Goal: Information Seeking & Learning: Learn about a topic

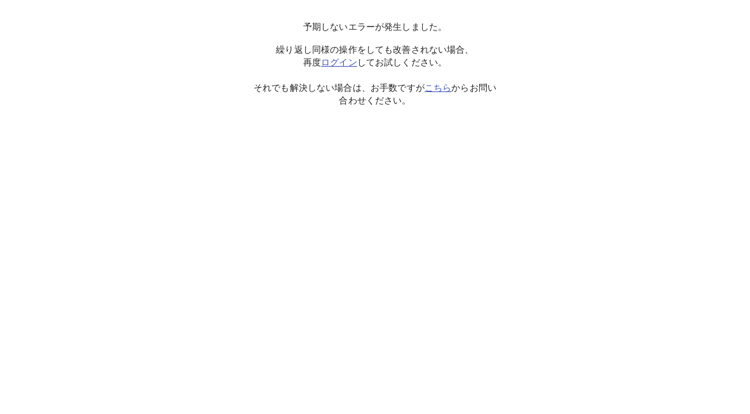
click at [344, 65] on link "ログイン" at bounding box center [339, 62] width 36 height 10
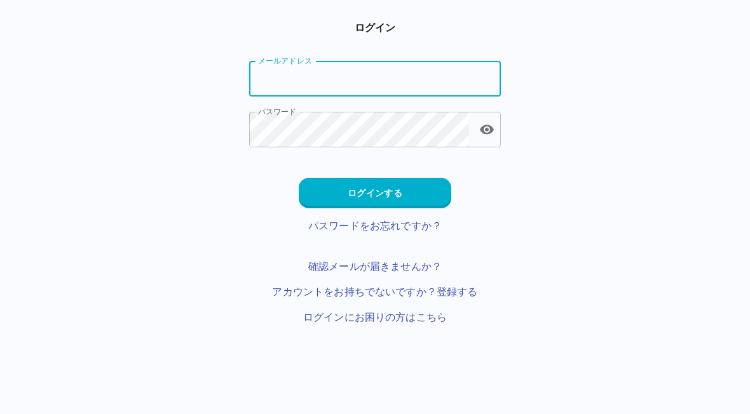
click at [427, 82] on input "メールアドレス" at bounding box center [375, 79] width 252 height 36
click at [436, 69] on input "メールアドレス" at bounding box center [375, 79] width 252 height 36
click at [444, 75] on input "メールアドレス" at bounding box center [375, 79] width 252 height 36
click at [477, 81] on input "メールアドレス" at bounding box center [375, 79] width 252 height 36
type input "**********"
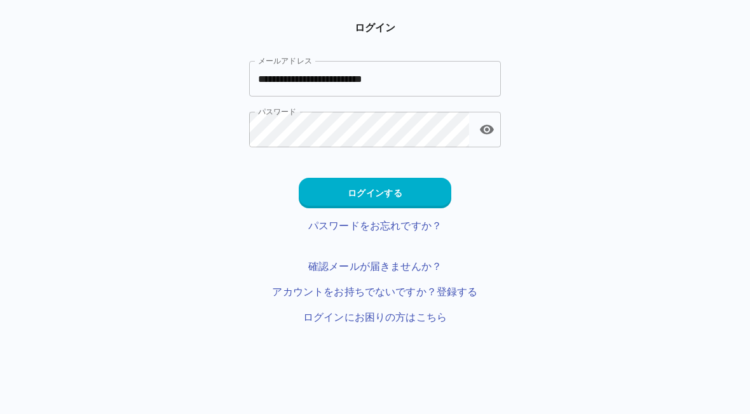
click at [417, 194] on button "ログインする" at bounding box center [375, 193] width 152 height 30
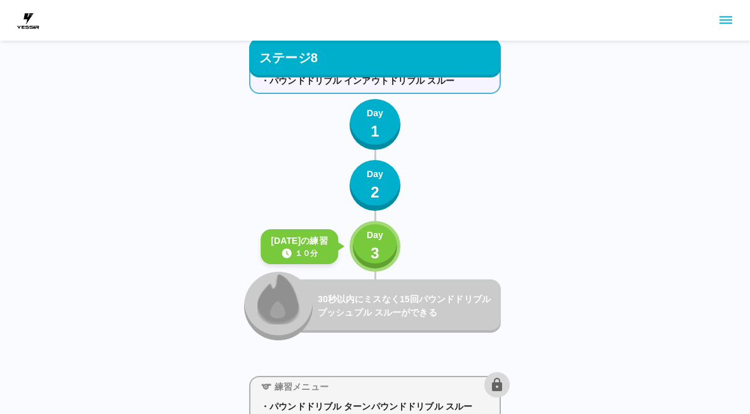
scroll to position [7094, 0]
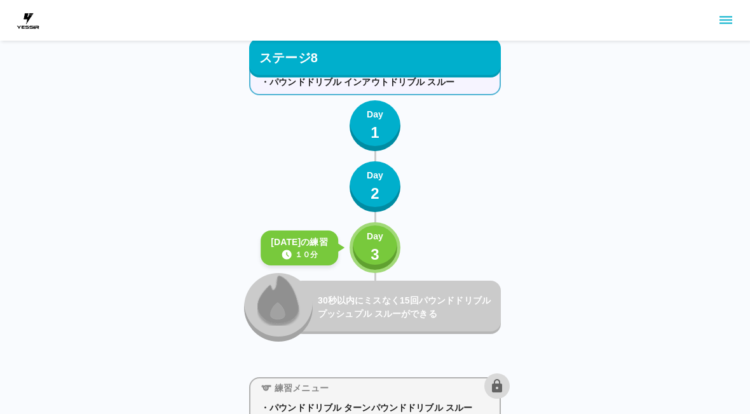
click at [383, 250] on div "Day 3" at bounding box center [375, 248] width 17 height 36
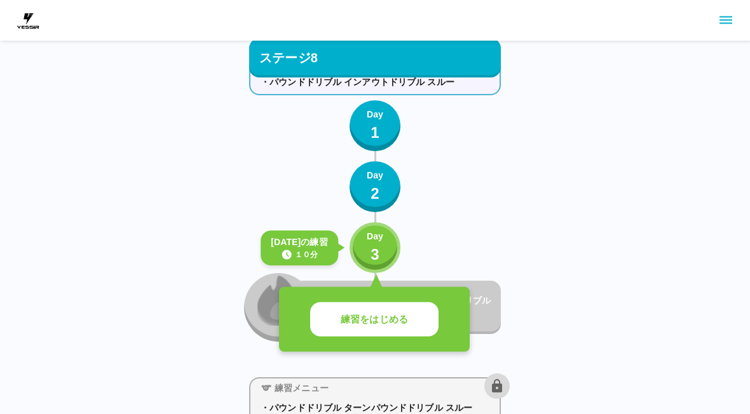
click at [400, 322] on p "練習をはじめる" at bounding box center [374, 320] width 67 height 15
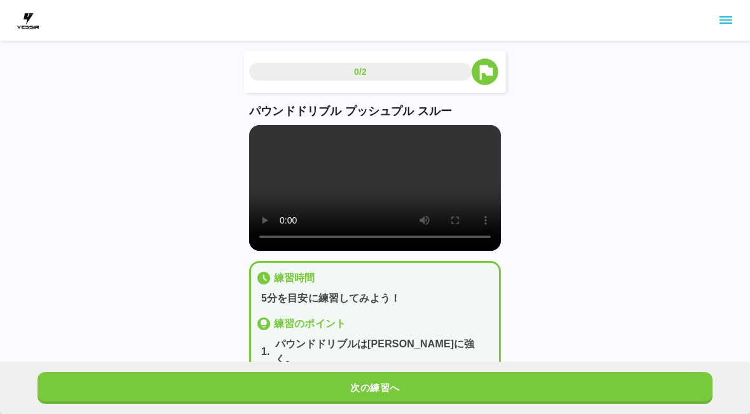
click at [454, 384] on button "次の練習へ" at bounding box center [374, 388] width 675 height 32
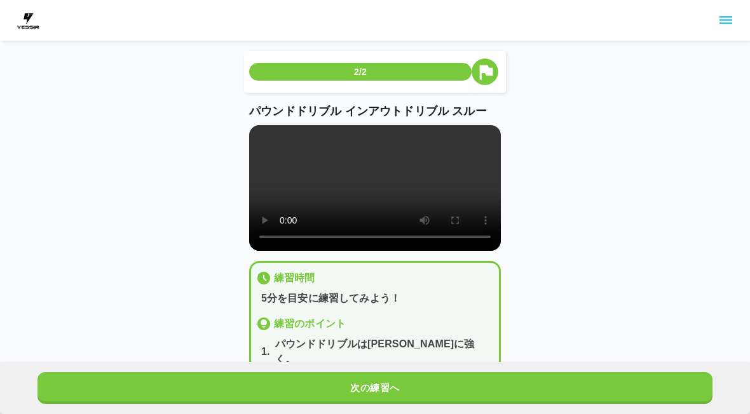
click at [455, 384] on button "次の練習へ" at bounding box center [374, 388] width 675 height 32
click at [454, 384] on button "次の練習へ" at bounding box center [374, 388] width 675 height 32
click at [455, 384] on button "次の練習へ" at bounding box center [374, 388] width 675 height 32
click at [455, 386] on button "次の練習へ" at bounding box center [374, 388] width 675 height 32
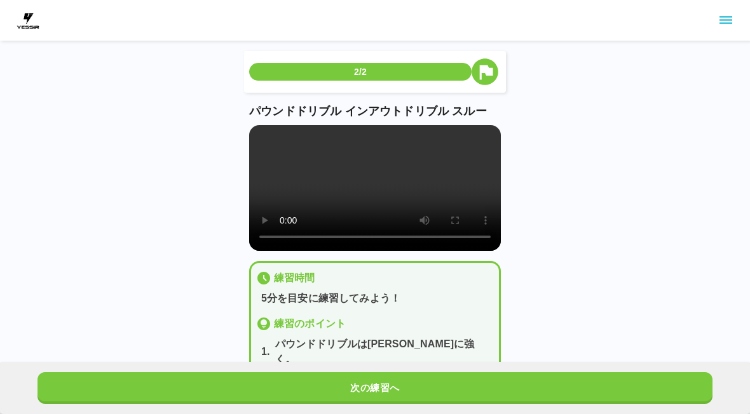
click at [455, 385] on button "次の練習へ" at bounding box center [374, 388] width 675 height 32
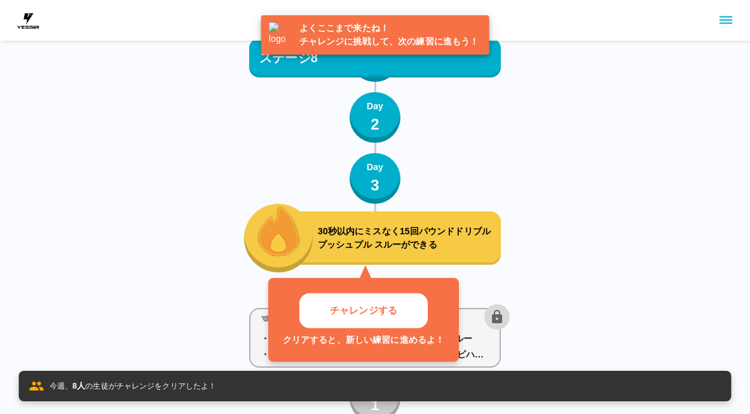
scroll to position [7200, 0]
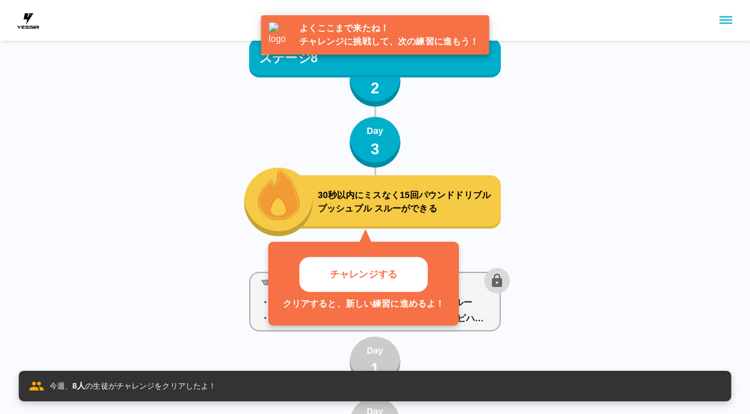
click at [461, 198] on p "30秒以内にミスなく15回パウンドドリブル プッシュプル スルーができる" at bounding box center [407, 202] width 178 height 27
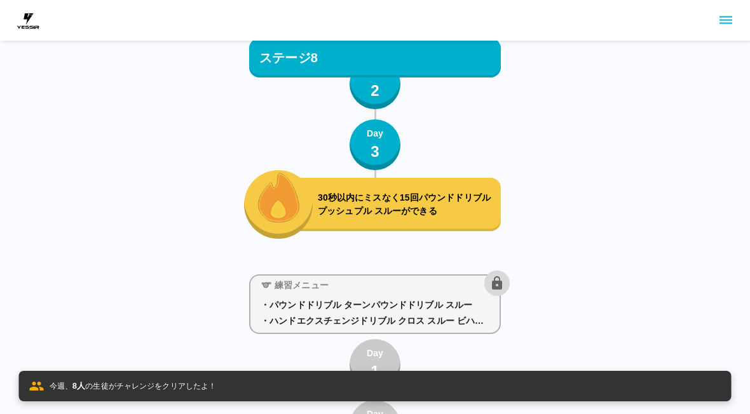
scroll to position [7191, 0]
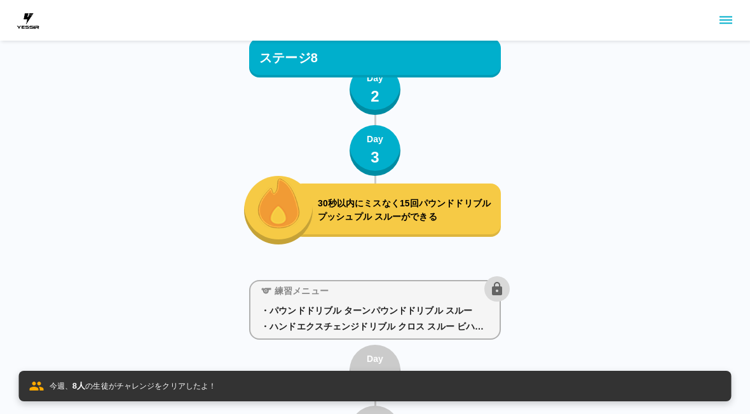
click at [454, 213] on p "30秒以内にミスなく15回パウンドドリブル プッシュプル スルーができる" at bounding box center [407, 210] width 178 height 27
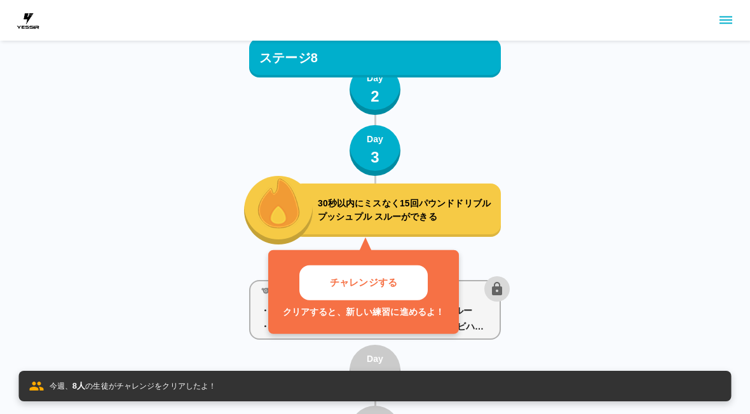
click at [413, 277] on button "チャレンジする" at bounding box center [363, 283] width 128 height 35
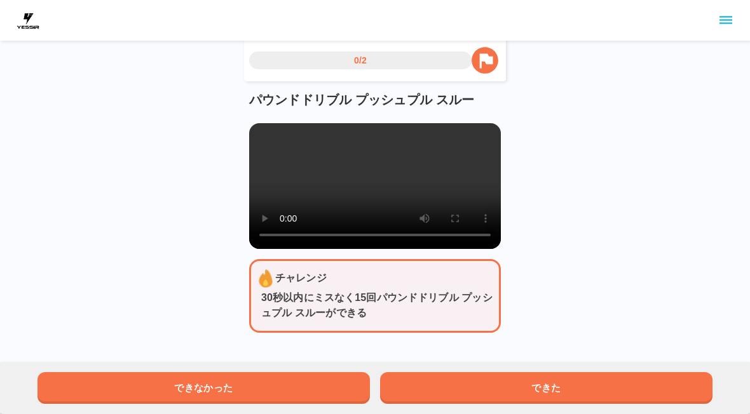
scroll to position [27, 0]
click at [577, 386] on button "できた" at bounding box center [546, 388] width 332 height 32
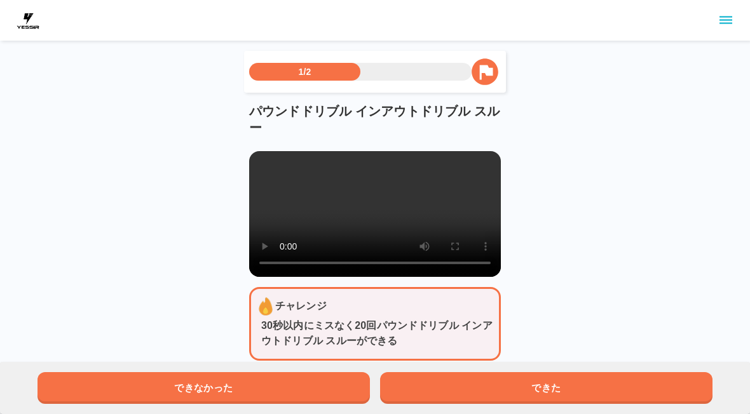
click at [577, 413] on div "できなかった できた" at bounding box center [375, 388] width 750 height 52
click at [576, 412] on div "できなかった できた" at bounding box center [375, 388] width 750 height 52
click at [556, 414] on div "できなかった できた" at bounding box center [375, 388] width 750 height 52
click at [555, 402] on button "できた" at bounding box center [546, 388] width 332 height 32
click at [555, 414] on div "できなかった できた" at bounding box center [375, 388] width 750 height 52
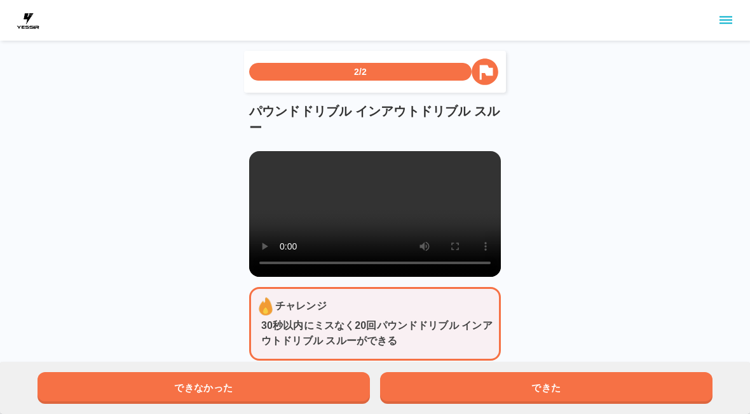
click at [633, 205] on div "2/2 パウンドドリブル インアウトドリブル スルー チャレンジ 30秒以内にミスなく20回パウンドドリブル インアウトドリブル スルーができる できなかった…" at bounding box center [375, 190] width 750 height 381
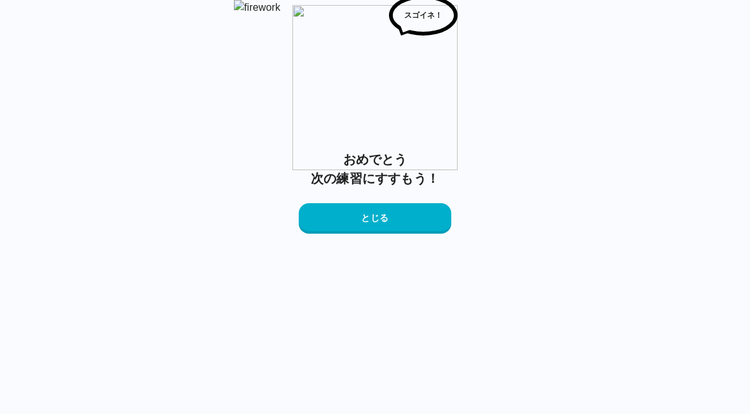
click at [397, 234] on button "とじる" at bounding box center [375, 218] width 152 height 30
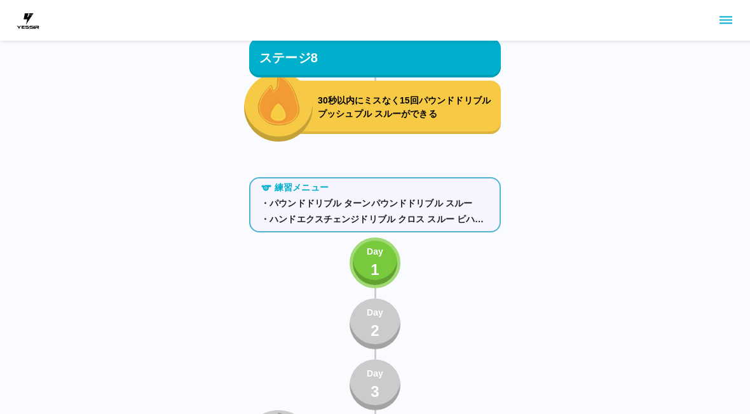
scroll to position [7342, 0]
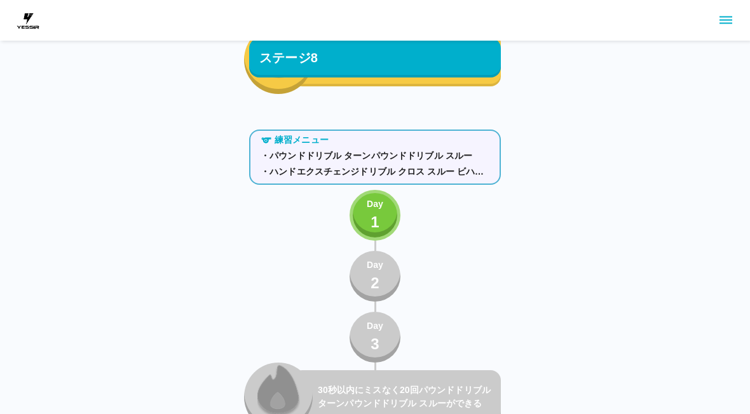
click at [375, 217] on p "1" at bounding box center [374, 222] width 9 height 23
